Goal: Transaction & Acquisition: Book appointment/travel/reservation

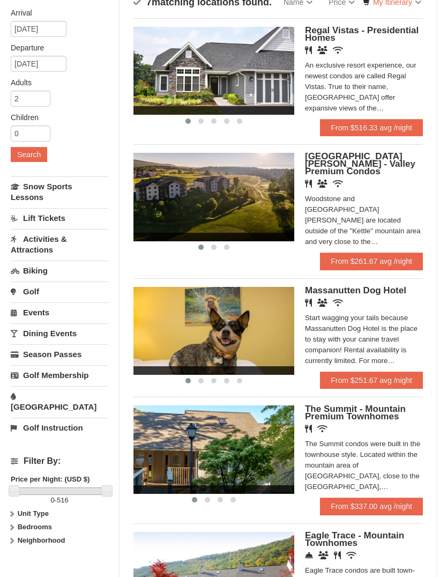
scroll to position [90, 0]
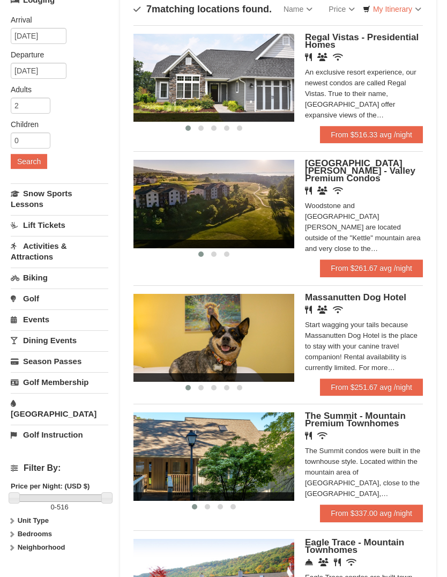
click at [394, 179] on div "Woodstone Meadows - Valley Premium Condos Restaurant Banquet Facilities Wireles…" at bounding box center [364, 210] width 118 height 100
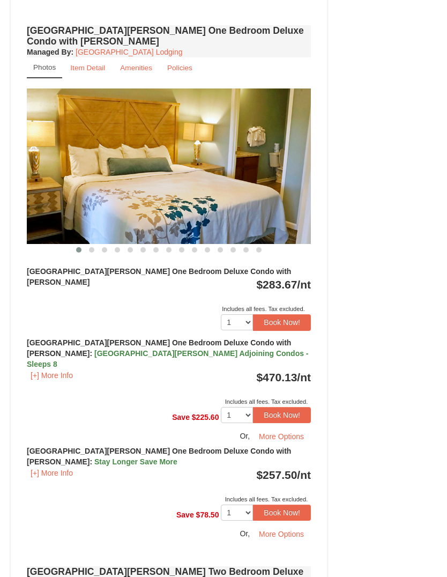
scroll to position [932, 0]
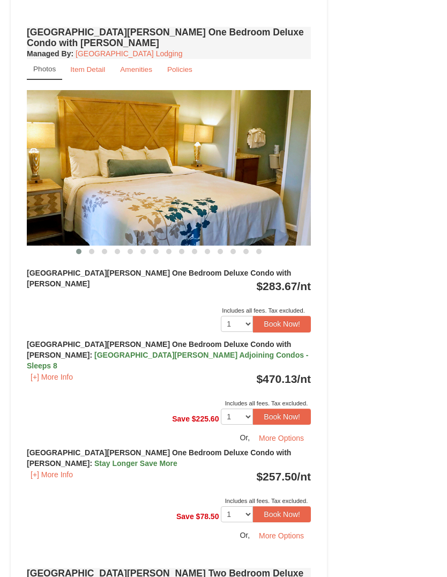
click at [275, 141] on img at bounding box center [169, 168] width 284 height 156
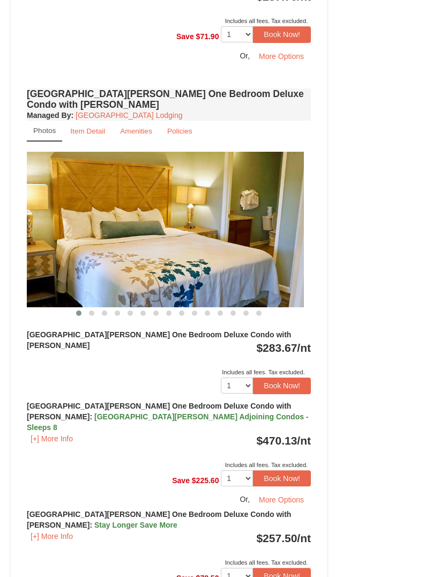
scroll to position [856, 0]
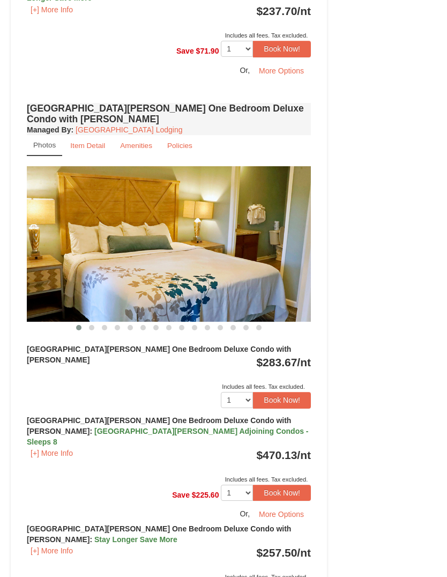
click at [94, 142] on small "Item Detail" at bounding box center [87, 146] width 35 height 8
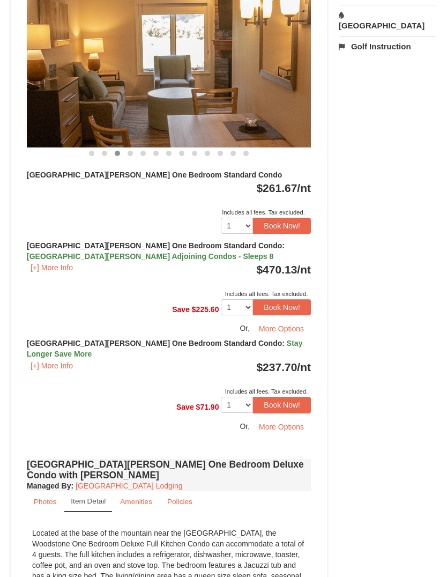
scroll to position [501, 0]
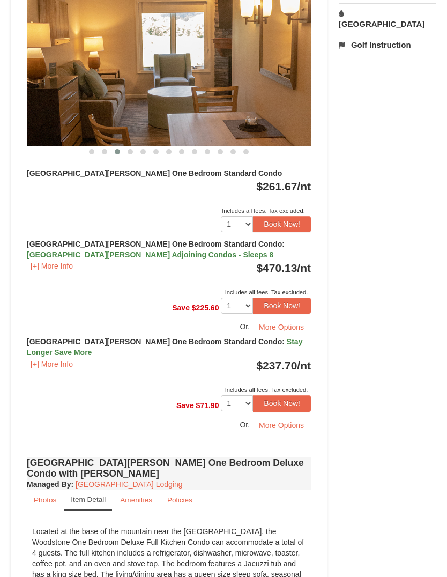
click at [43, 359] on button "[+] More Info" at bounding box center [52, 365] width 50 height 12
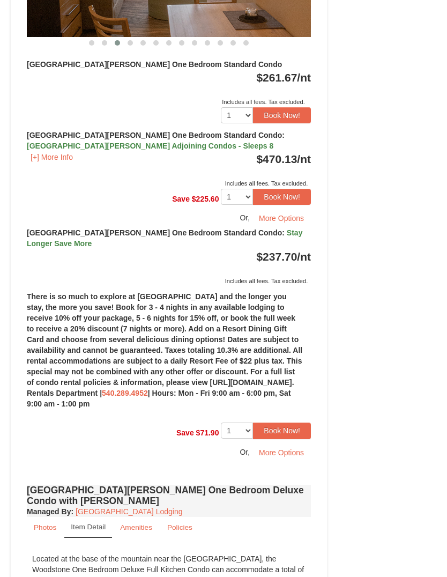
scroll to position [609, 0]
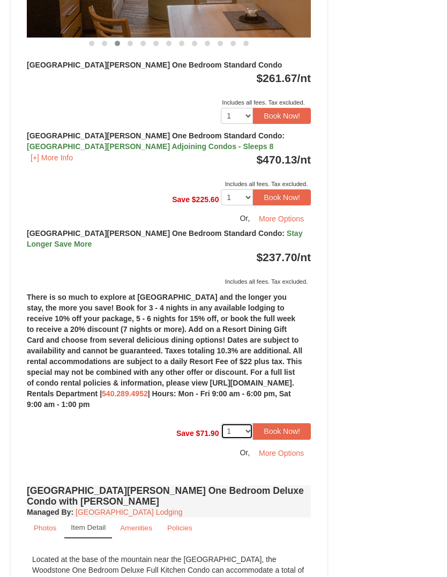
click at [252, 423] on select "1 2 3 4 5 6 7 8" at bounding box center [237, 431] width 32 height 16
select select "3"
click at [304, 423] on button "Book Now!" at bounding box center [282, 431] width 58 height 16
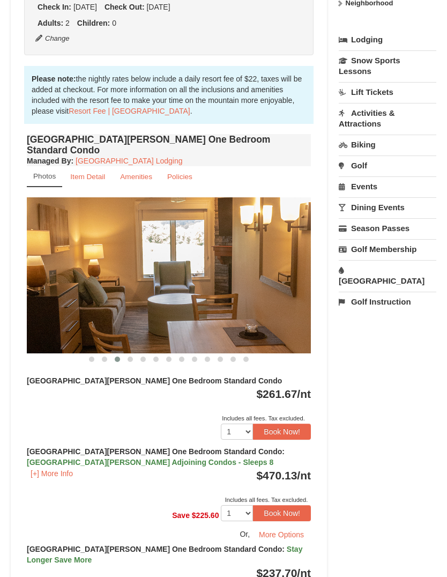
scroll to position [113, 0]
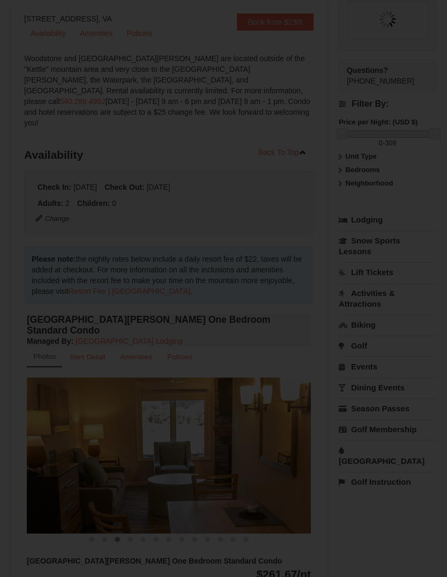
select select "3"
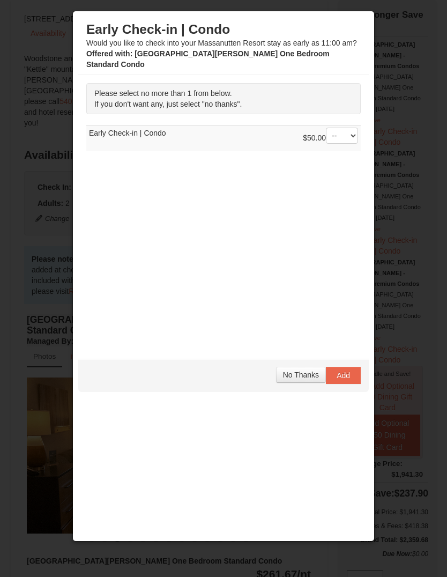
click at [304, 374] on span "No Thanks" at bounding box center [301, 375] width 36 height 9
click at [309, 375] on span "No Thanks" at bounding box center [301, 375] width 36 height 9
click at [308, 368] on button "No Thanks" at bounding box center [301, 375] width 50 height 16
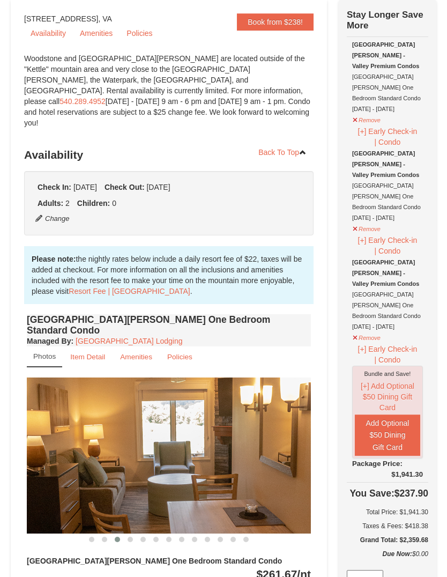
click at [97, 183] on span "[DATE]" at bounding box center [85, 187] width 24 height 9
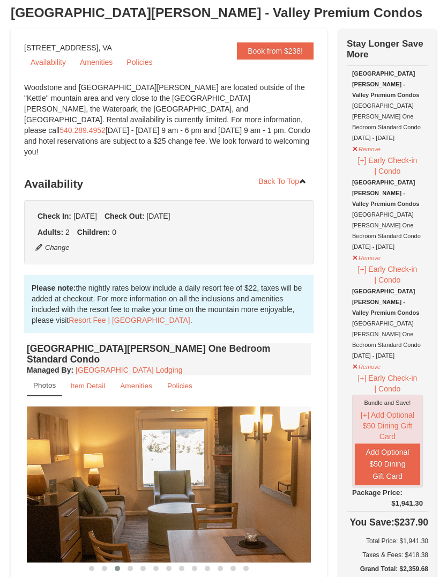
scroll to position [84, 0]
click at [364, 141] on button "Remove" at bounding box center [366, 147] width 29 height 13
click at [362, 141] on button "Remove" at bounding box center [366, 147] width 29 height 13
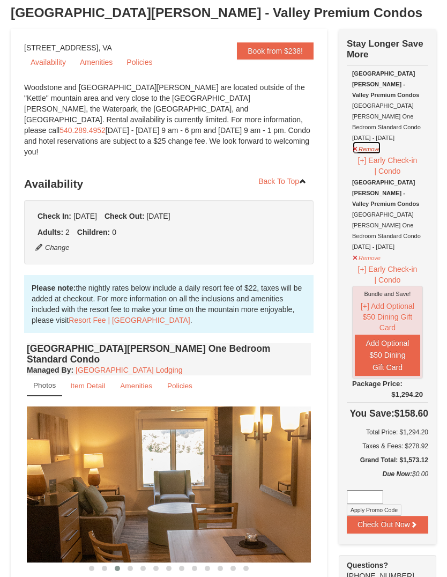
click at [379, 141] on button "Remove" at bounding box center [366, 147] width 29 height 13
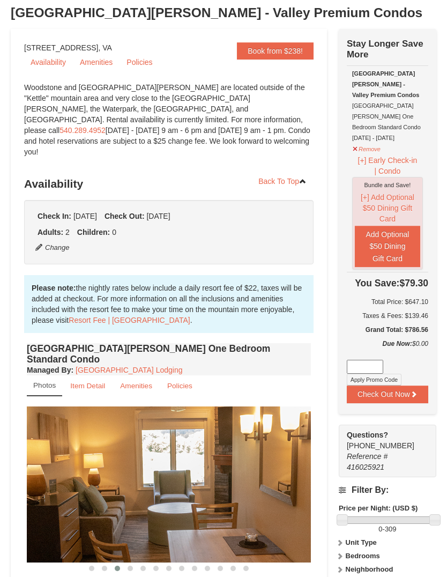
click at [413, 190] on button "[+] Add Optional $50 Dining Gift Card" at bounding box center [387, 207] width 65 height 35
